Goal: Navigation & Orientation: Find specific page/section

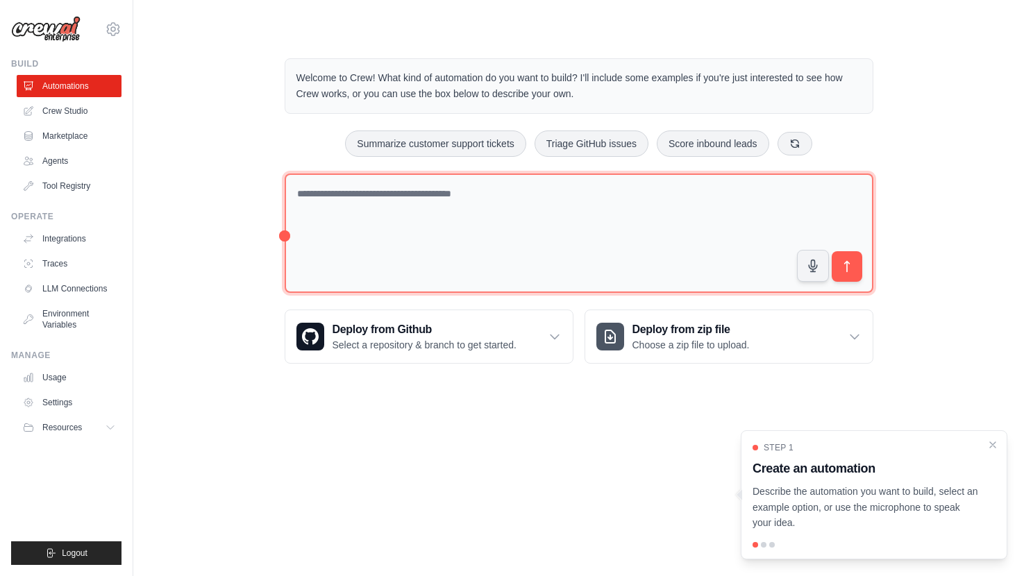
click at [365, 213] on textarea at bounding box center [579, 234] width 589 height 120
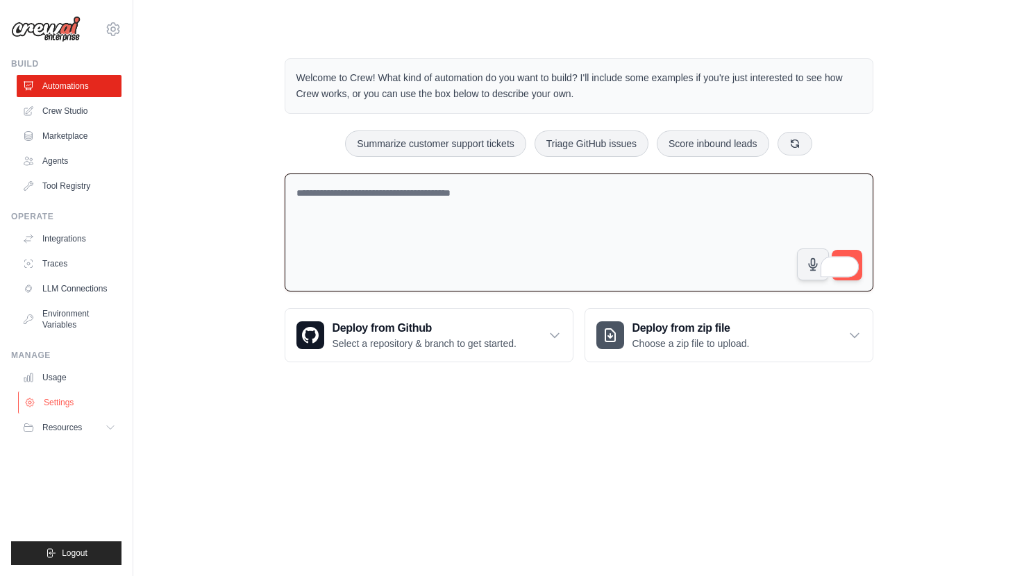
click at [62, 404] on link "Settings" at bounding box center [70, 402] width 105 height 22
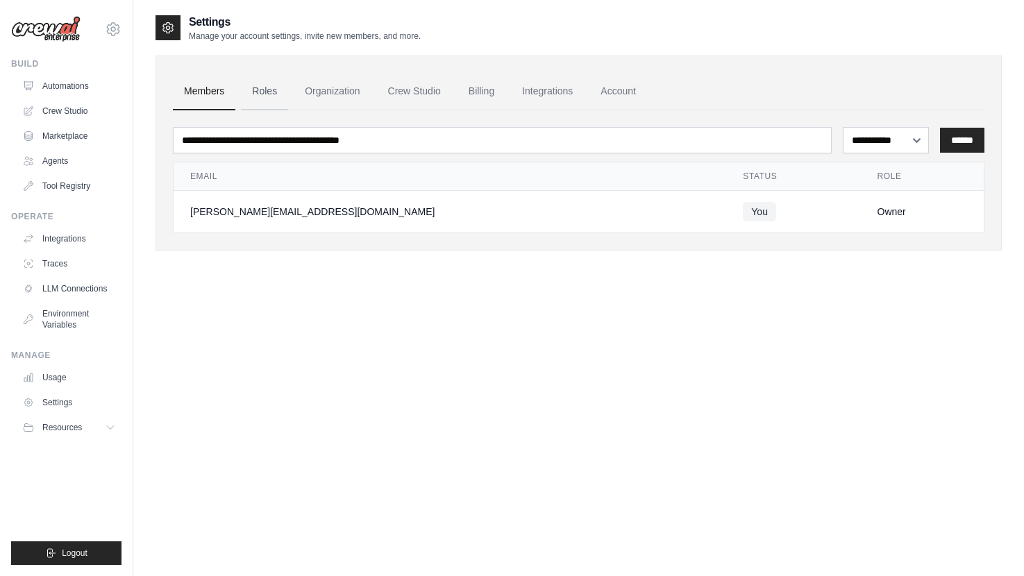
click at [284, 83] on link "Roles" at bounding box center [264, 91] width 47 height 37
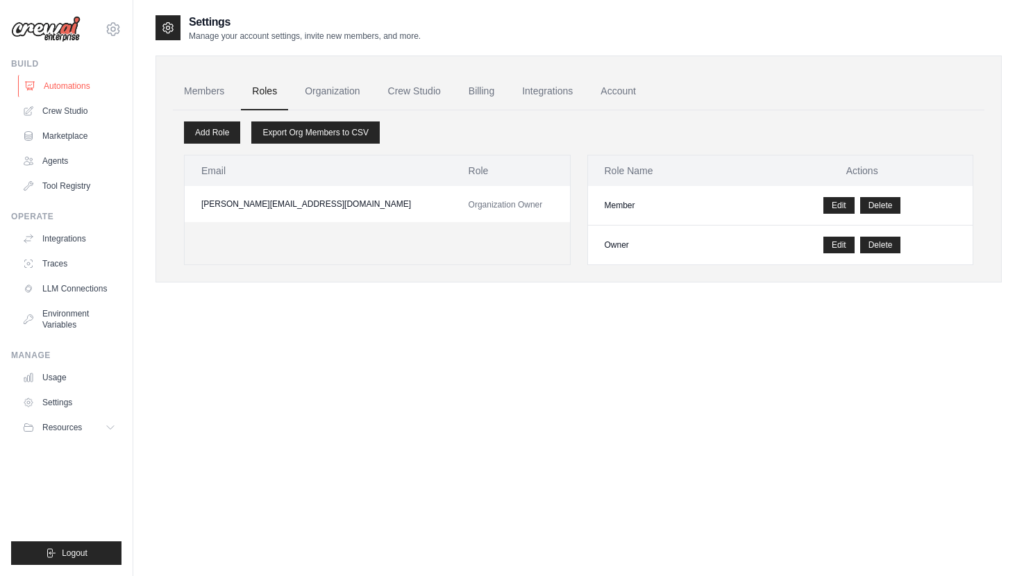
click at [92, 81] on link "Automations" at bounding box center [70, 86] width 105 height 22
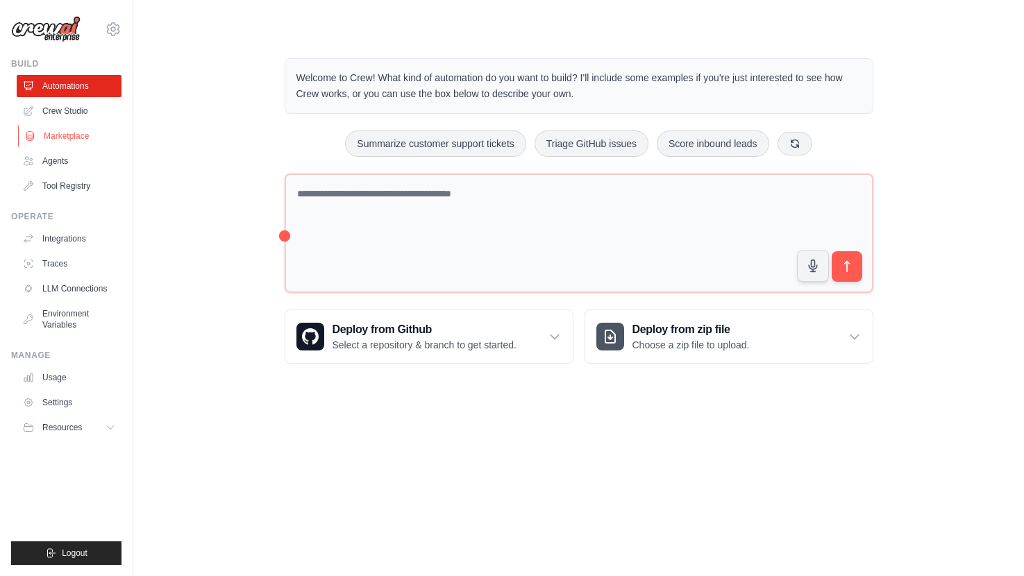
click at [81, 131] on link "Marketplace" at bounding box center [70, 136] width 105 height 22
